Goal: Find specific page/section: Find specific page/section

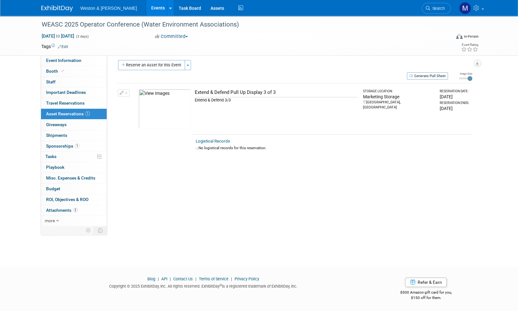
click at [54, 7] on img at bounding box center [57, 8] width 32 height 6
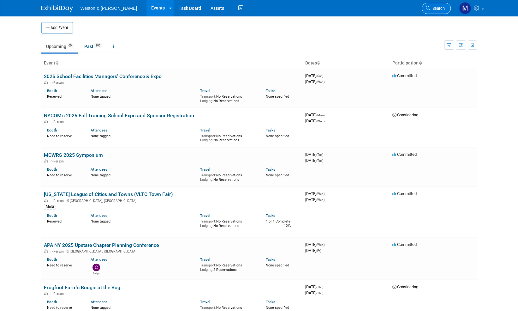
click at [437, 8] on span "Search" at bounding box center [437, 8] width 15 height 5
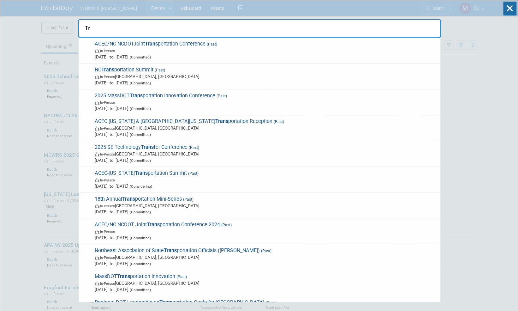
type input "T"
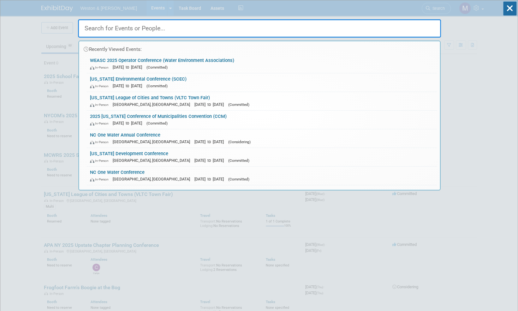
click at [165, 29] on input "text" at bounding box center [259, 28] width 363 height 18
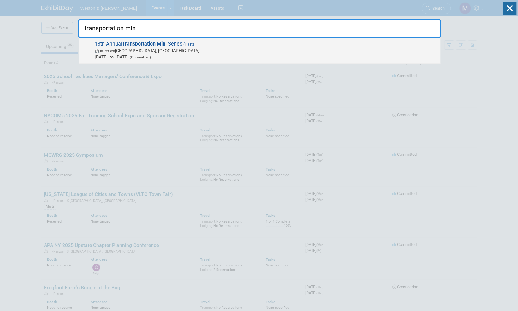
type input "transportation min"
click at [159, 44] on strong "Transportation Min" at bounding box center [143, 44] width 43 height 6
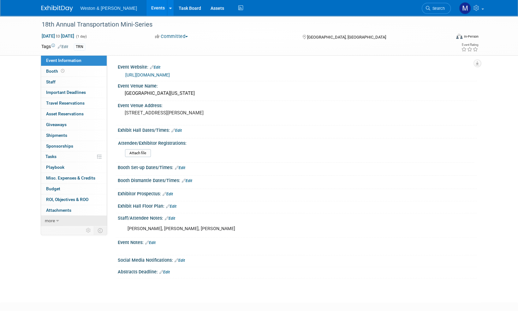
click at [52, 219] on span "more" at bounding box center [50, 220] width 10 height 5
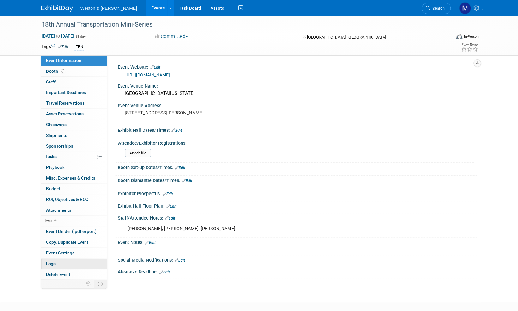
click at [55, 262] on span "Logs" at bounding box center [50, 263] width 9 height 5
